Goal: Information Seeking & Learning: Learn about a topic

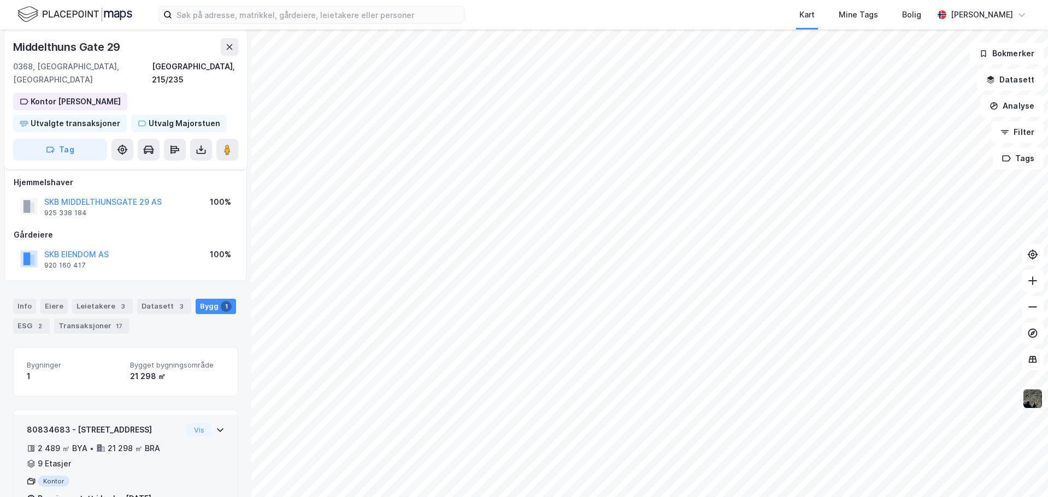
scroll to position [29, 0]
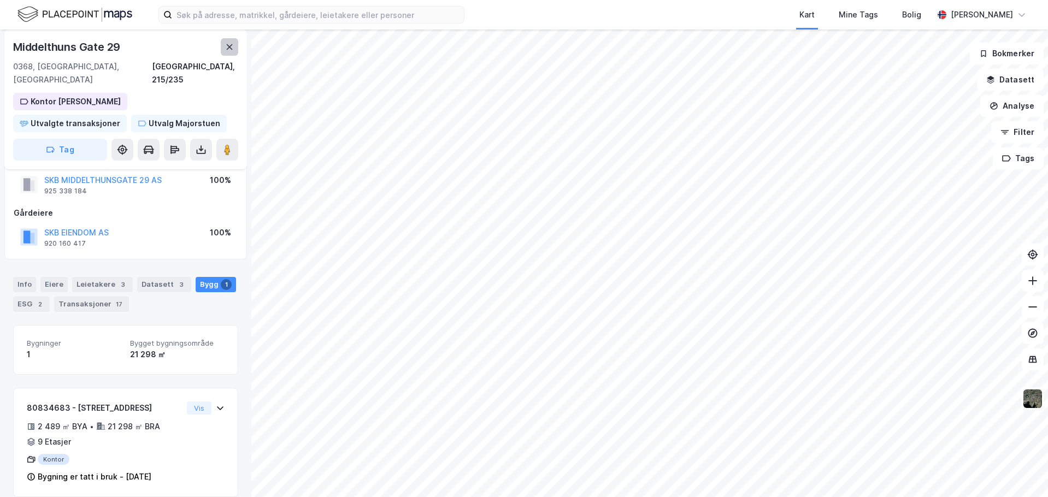
click at [230, 48] on icon at bounding box center [230, 46] width 6 height 5
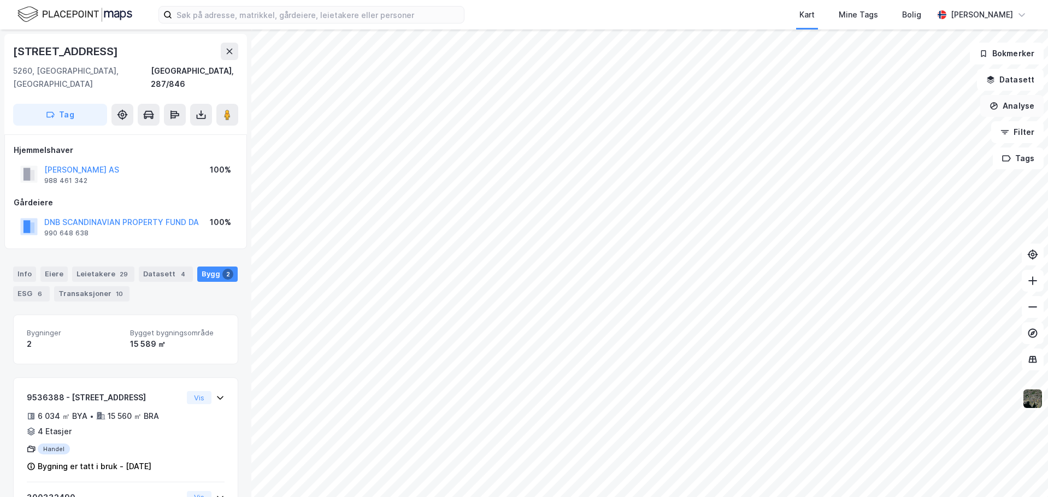
click at [1013, 107] on button "Analyse" at bounding box center [1012, 106] width 63 height 22
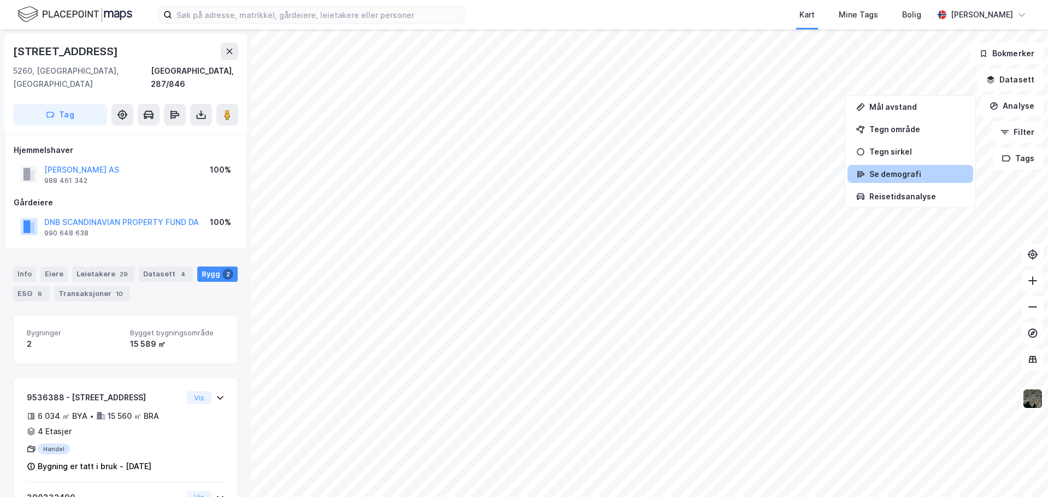
click at [900, 175] on div "Se demografi" at bounding box center [917, 173] width 95 height 9
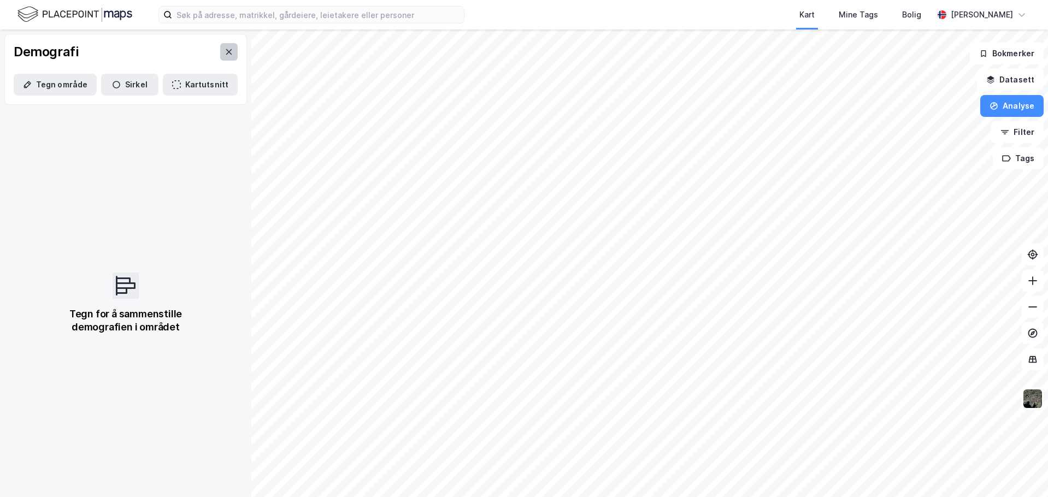
click at [225, 55] on icon at bounding box center [229, 52] width 9 height 9
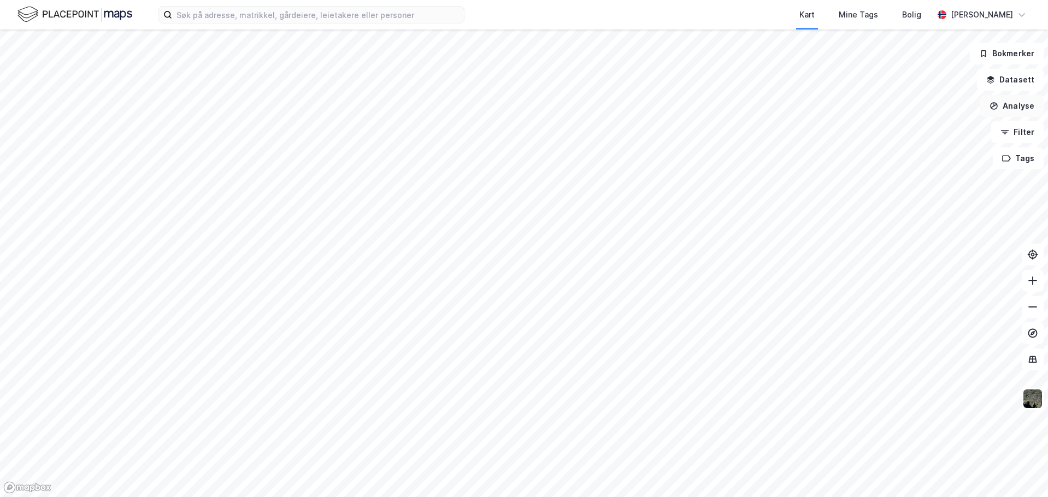
click at [1013, 106] on button "Analyse" at bounding box center [1012, 106] width 63 height 22
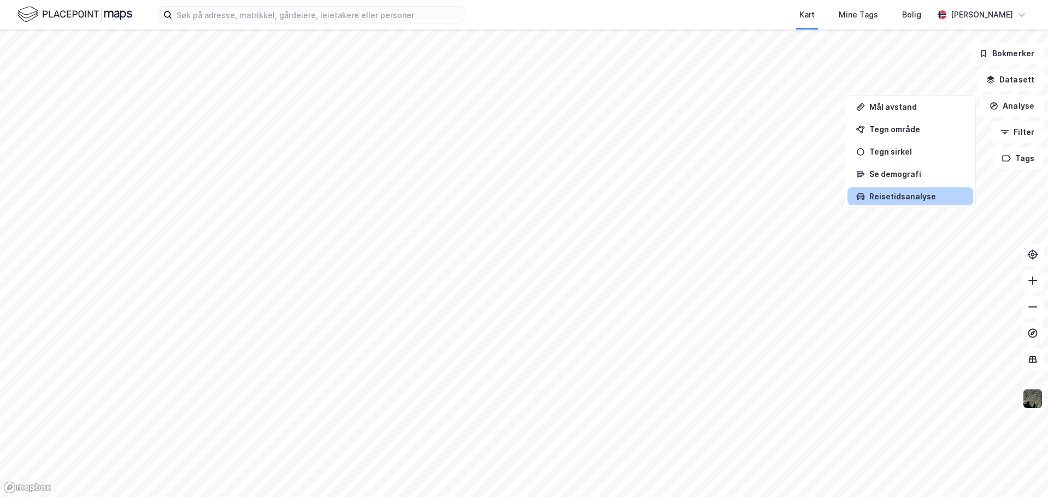
click at [937, 190] on div "Reisetidsanalyse" at bounding box center [911, 196] width 126 height 18
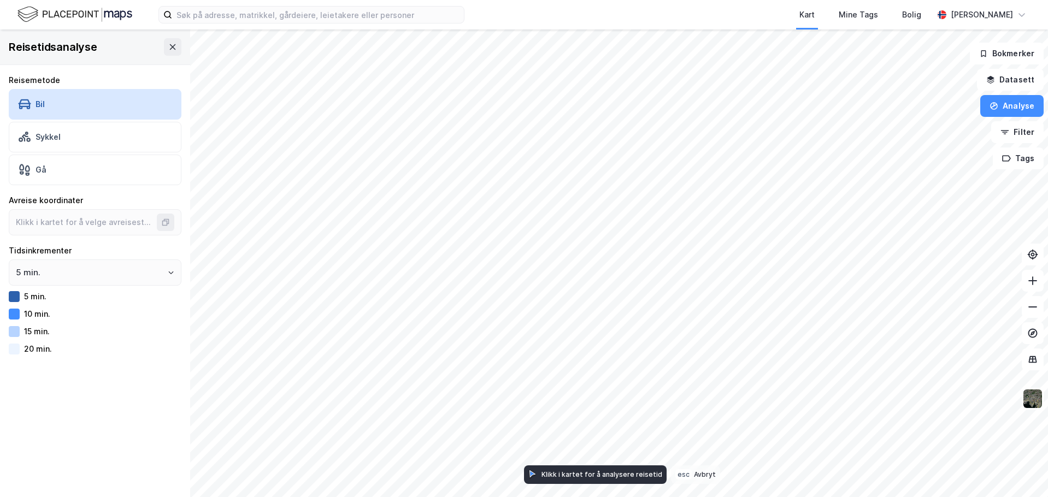
type input "60.421237884127805, 5.465828310236276"
